Goal: Complete application form

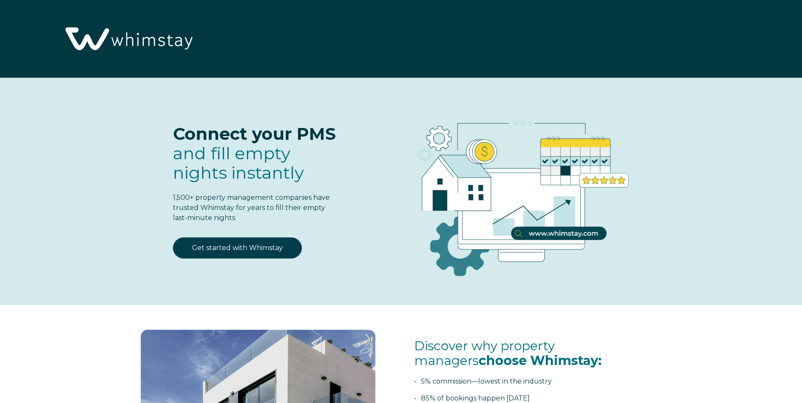
select select "US"
select select "Standard"
click at [134, 44] on img at bounding box center [127, 39] width 137 height 71
select select "US"
select select "Standard"
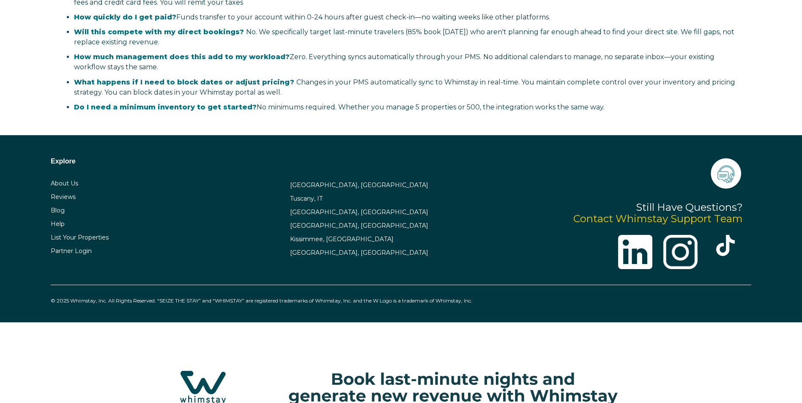
scroll to position [1965, 0]
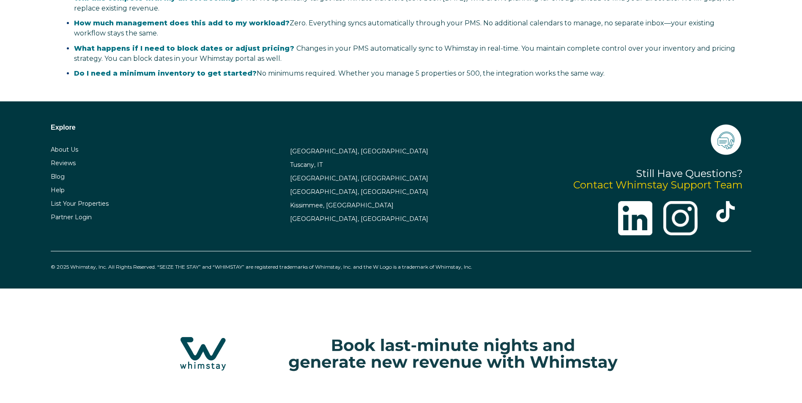
click at [200, 356] on img at bounding box center [401, 353] width 516 height 55
click at [68, 147] on link "About Us" at bounding box center [64, 150] width 27 height 8
